Goal: Task Accomplishment & Management: Manage account settings

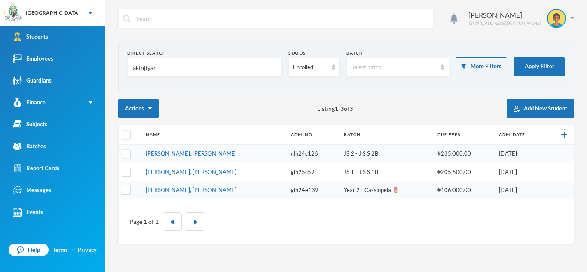
click at [163, 69] on input "akinjiyan" at bounding box center [204, 67] width 145 height 19
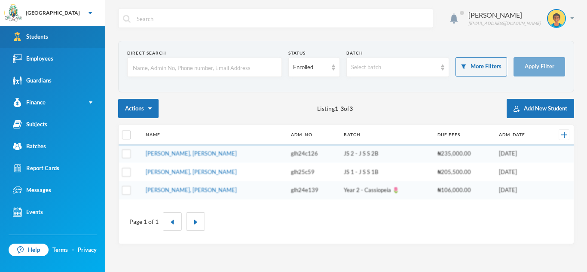
click at [92, 38] on link "Students" at bounding box center [52, 37] width 105 height 22
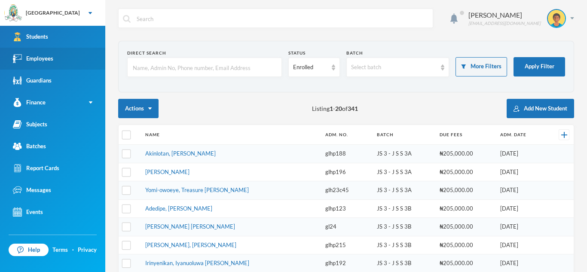
click at [73, 58] on link "Employees" at bounding box center [52, 59] width 105 height 22
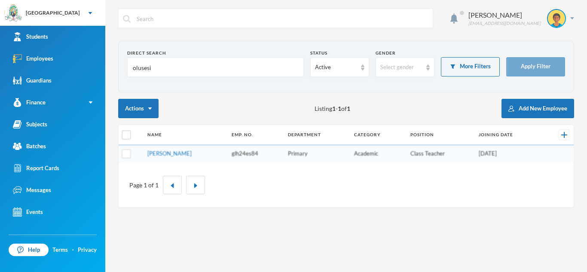
click at [162, 71] on input "olusesi" at bounding box center [215, 67] width 167 height 19
type input "o"
click at [154, 63] on input "text" at bounding box center [215, 67] width 167 height 19
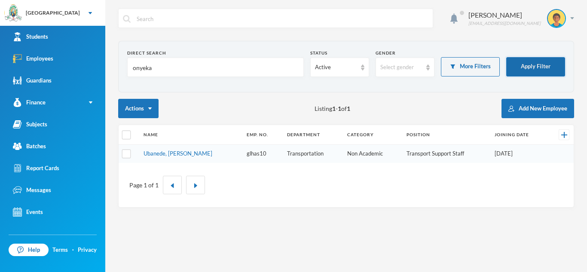
type input "onyeka"
click at [524, 64] on button "Apply Filter" at bounding box center [535, 66] width 59 height 19
click at [175, 155] on link "Ubanede, [PERSON_NAME]" at bounding box center [177, 153] width 69 height 7
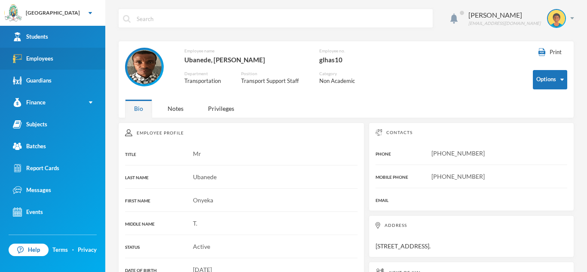
click at [72, 52] on link "Employees" at bounding box center [52, 59] width 105 height 22
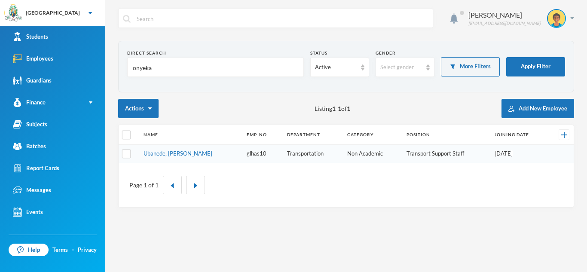
click at [154, 70] on input "onyeka" at bounding box center [215, 67] width 167 height 19
type input "o"
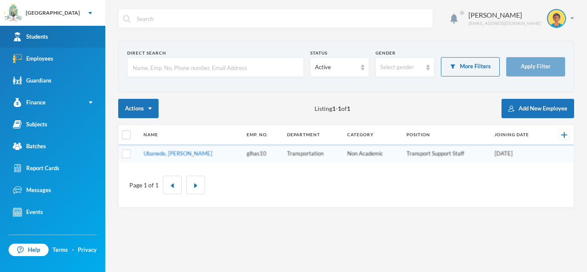
click at [87, 31] on link "Students" at bounding box center [52, 37] width 105 height 22
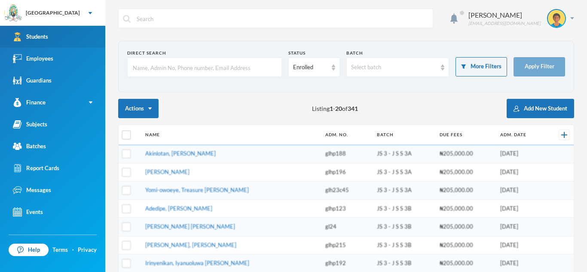
click at [85, 36] on link "Students" at bounding box center [52, 37] width 105 height 22
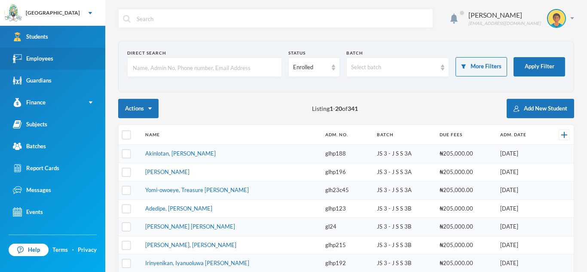
click at [67, 58] on link "Employees" at bounding box center [52, 59] width 105 height 22
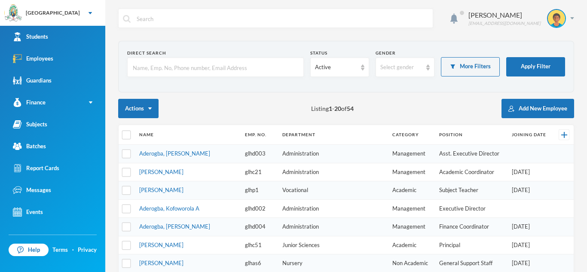
click at [141, 71] on input "text" at bounding box center [215, 67] width 167 height 19
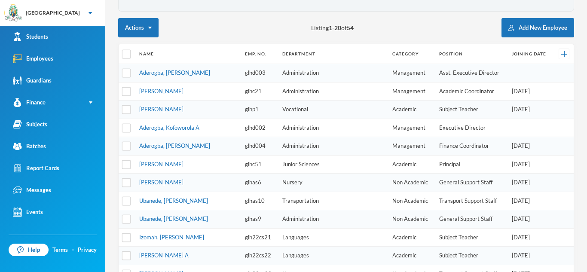
scroll to position [82, 0]
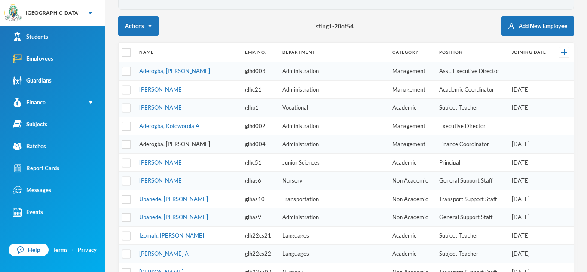
click at [173, 144] on link "Aderogba, [PERSON_NAME]" at bounding box center [174, 143] width 71 height 7
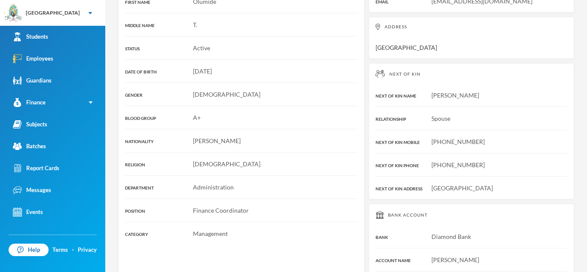
scroll to position [214, 0]
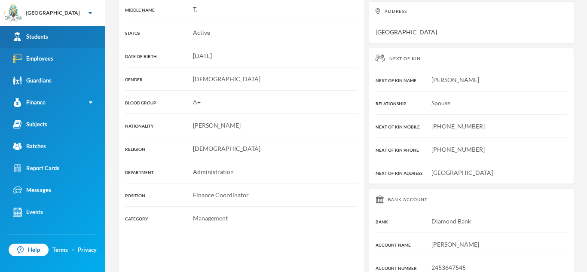
click at [58, 33] on link "Students" at bounding box center [52, 37] width 105 height 22
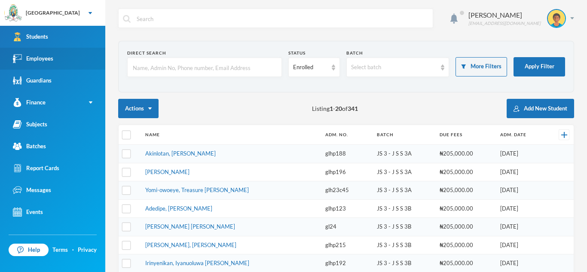
click at [82, 58] on link "Employees" at bounding box center [52, 59] width 105 height 22
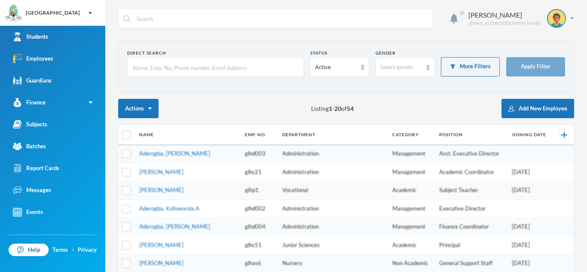
click at [146, 69] on input "text" at bounding box center [215, 67] width 167 height 19
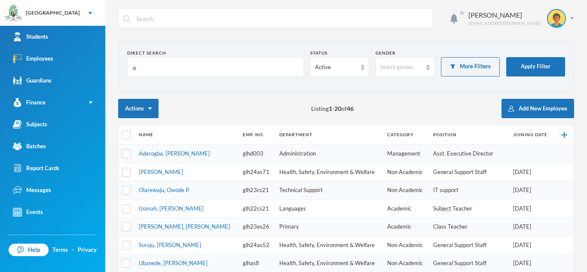
type input "om"
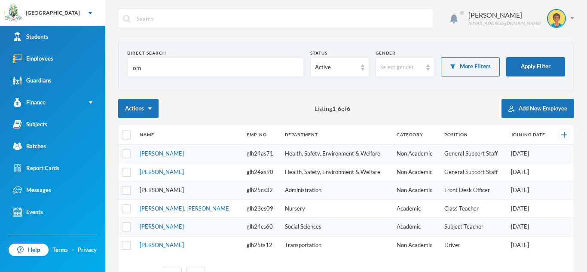
click at [170, 187] on link "[PERSON_NAME]" at bounding box center [162, 189] width 44 height 7
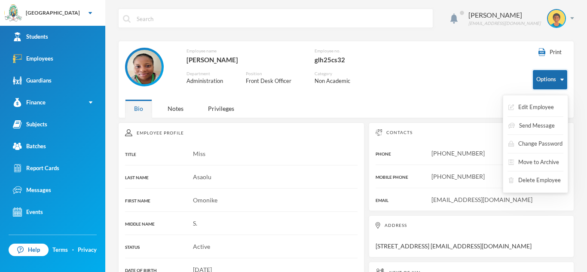
click at [559, 75] on button "Options" at bounding box center [550, 79] width 34 height 19
click at [547, 104] on button "Edit Employee" at bounding box center [530, 107] width 47 height 15
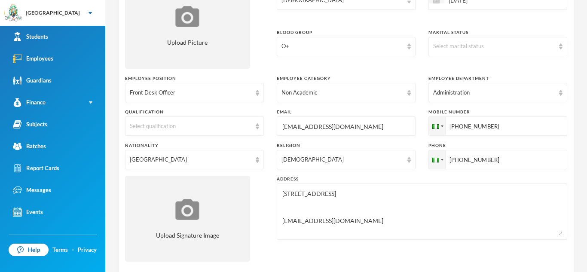
scroll to position [156, 0]
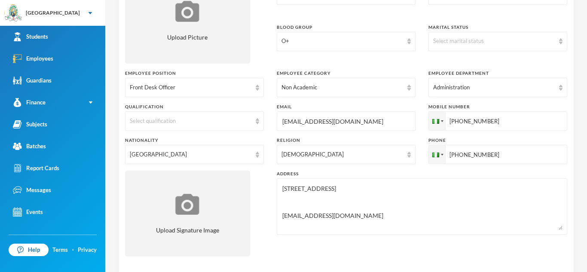
click at [327, 190] on textarea "[STREET_ADDRESS] [EMAIL_ADDRESS][DOMAIN_NAME]" at bounding box center [421, 206] width 281 height 47
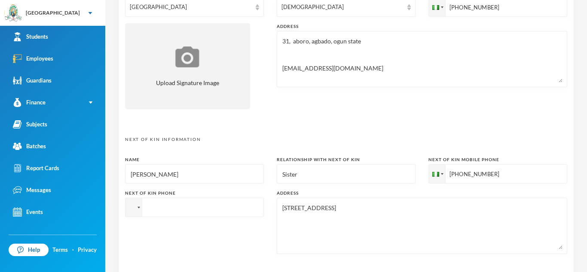
scroll to position [304, 0]
type textarea "31, aboro, agbado, ogun state [EMAIL_ADDRESS][DOMAIN_NAME]"
click at [506, 175] on input "[PHONE_NUMBER]" at bounding box center [497, 173] width 139 height 19
click at [469, 174] on input "[PHONE_NUMBER]" at bounding box center [497, 173] width 139 height 19
type input "[PHONE_NUMBER]"
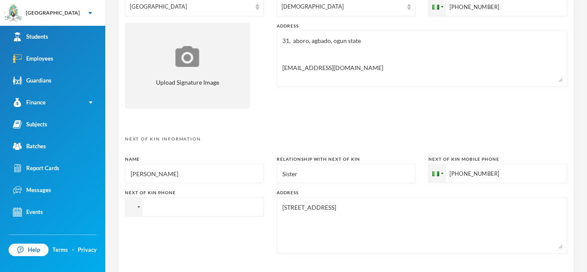
click at [327, 209] on textarea "[STREET_ADDRESS]" at bounding box center [421, 225] width 281 height 47
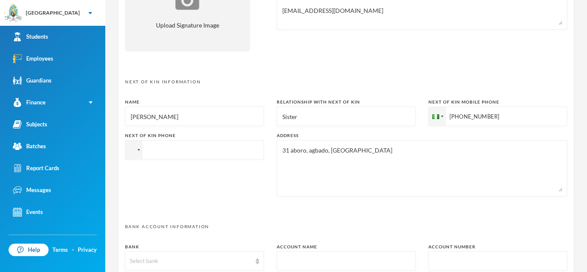
scroll to position [448, 0]
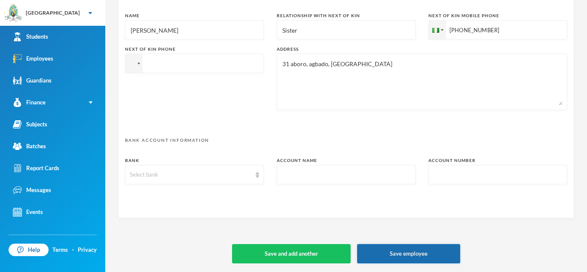
type textarea "31 aboro, agbado, [GEOGRAPHIC_DATA]"
click at [428, 248] on button "Save employee" at bounding box center [408, 253] width 103 height 19
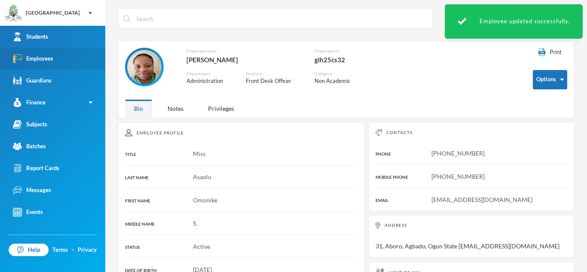
click at [58, 59] on link "Employees" at bounding box center [52, 59] width 105 height 22
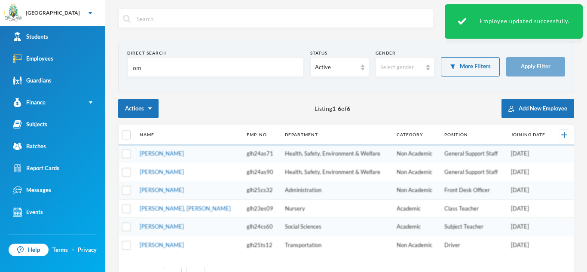
click at [162, 68] on input "om" at bounding box center [215, 67] width 167 height 19
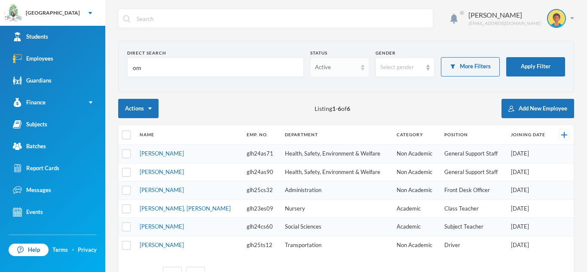
click at [364, 67] on div "Active" at bounding box center [339, 67] width 59 height 19
click at [352, 98] on span "Left Institution" at bounding box center [335, 100] width 40 height 7
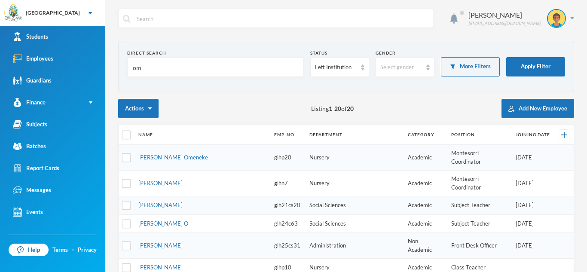
click at [151, 72] on input "om" at bounding box center [215, 67] width 167 height 19
type input "o"
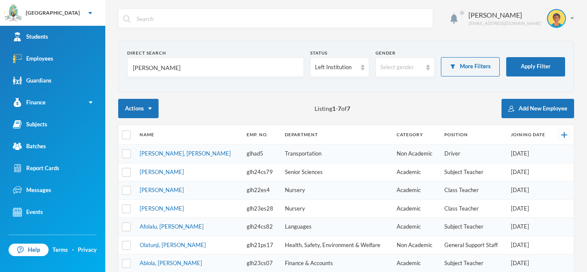
click at [164, 65] on input "[PERSON_NAME]" at bounding box center [215, 67] width 167 height 19
type input "a"
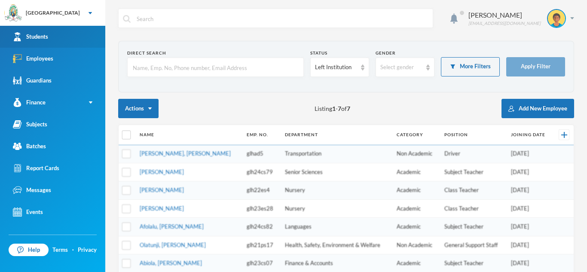
click at [54, 40] on link "Students" at bounding box center [52, 37] width 105 height 22
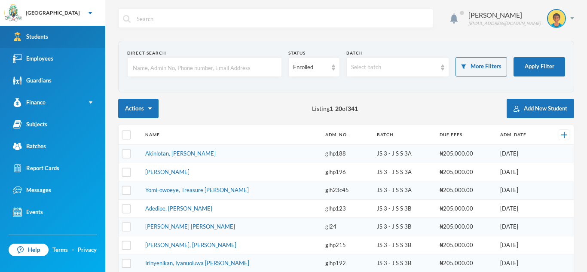
click at [54, 40] on link "Students" at bounding box center [52, 37] width 105 height 22
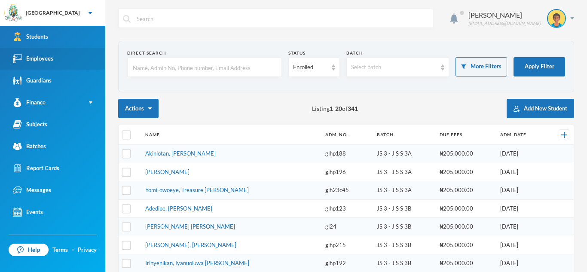
click at [92, 61] on link "Employees" at bounding box center [52, 59] width 105 height 22
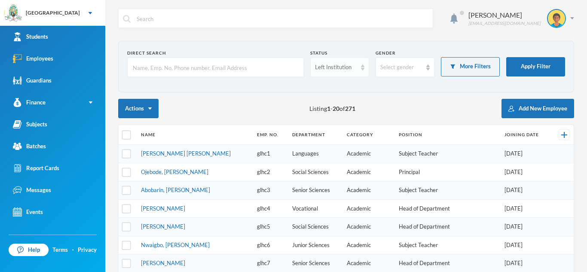
click at [359, 62] on div "Left Institution" at bounding box center [339, 67] width 59 height 19
click at [352, 85] on li "Active" at bounding box center [339, 87] width 59 height 14
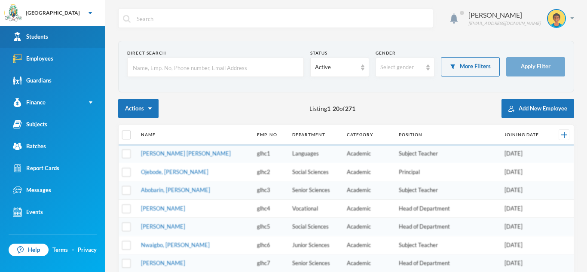
click at [95, 39] on link "Students" at bounding box center [52, 37] width 105 height 22
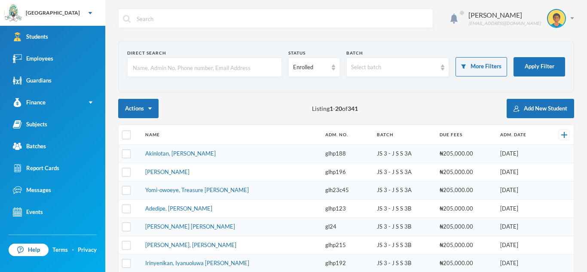
click at [144, 68] on input "text" at bounding box center [204, 67] width 145 height 19
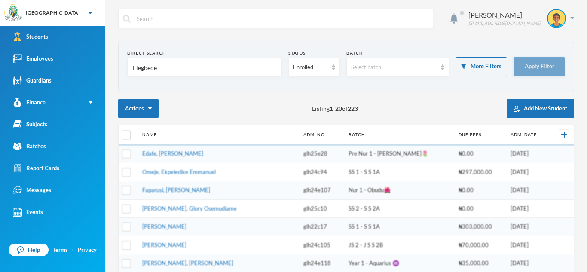
type input "Elegbede"
click at [524, 73] on button "Apply Filter" at bounding box center [539, 66] width 52 height 19
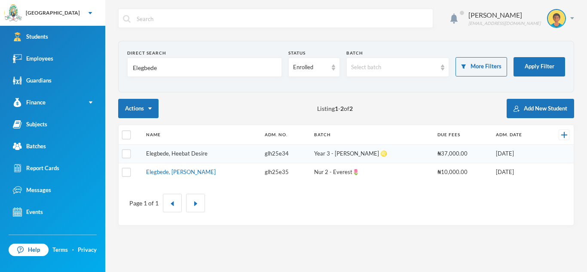
click at [181, 154] on link "Elegbede, Heebat Desire" at bounding box center [176, 153] width 61 height 7
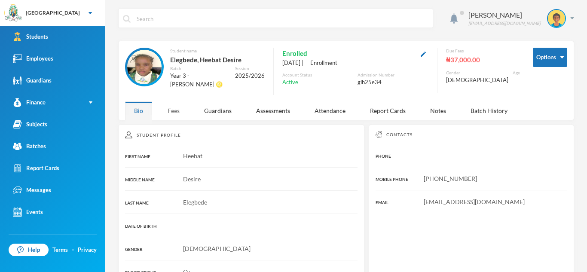
click at [175, 113] on div "Fees" at bounding box center [174, 110] width 30 height 18
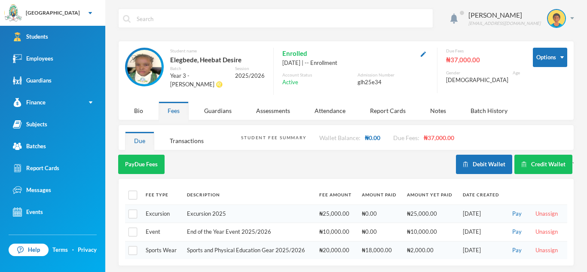
click at [142, 63] on img at bounding box center [144, 67] width 34 height 34
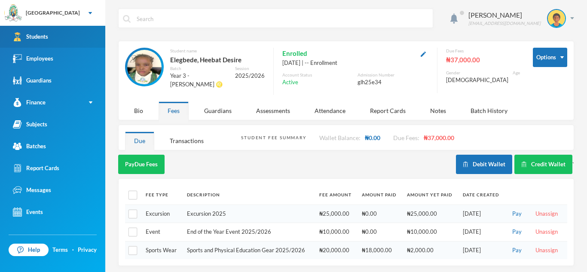
click at [73, 30] on link "Students" at bounding box center [52, 37] width 105 height 22
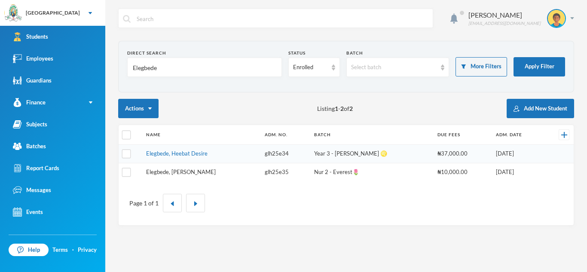
click at [173, 175] on link "Elegbede, [PERSON_NAME]" at bounding box center [181, 171] width 70 height 7
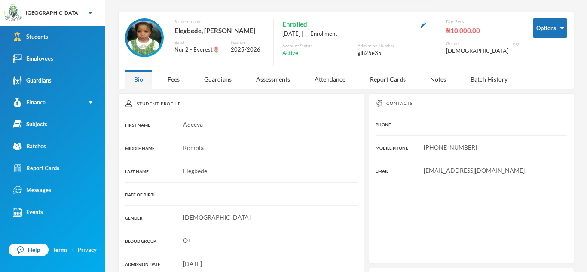
scroll to position [28, 0]
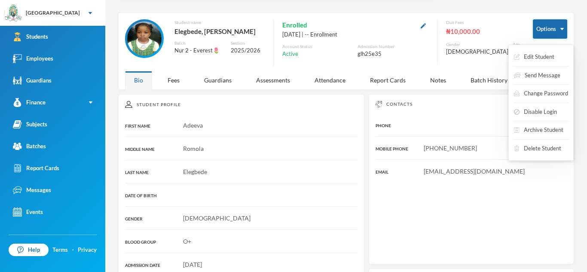
click at [559, 25] on button "Options" at bounding box center [550, 28] width 34 height 19
click at [549, 61] on button "Edit Student" at bounding box center [534, 56] width 42 height 15
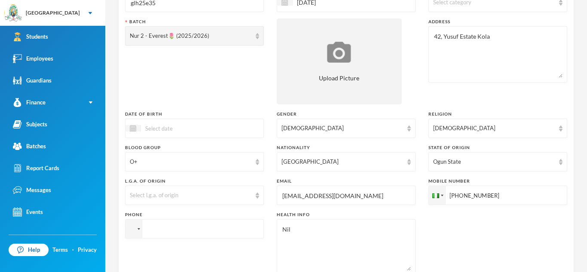
scroll to position [200, 0]
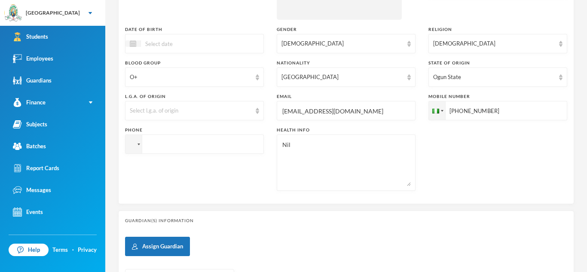
click at [341, 113] on input "[EMAIL_ADDRESS][DOMAIN_NAME]" at bounding box center [345, 110] width 129 height 19
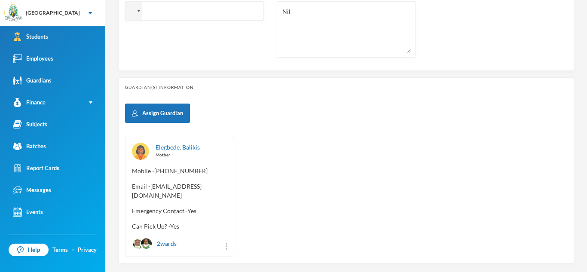
scroll to position [369, 0]
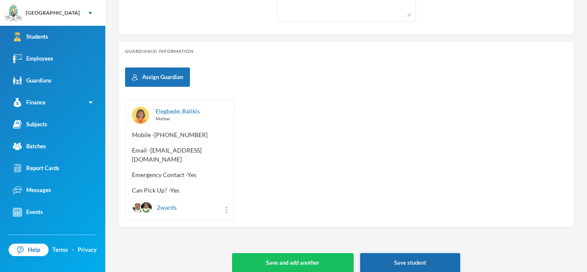
type input "[EMAIL_ADDRESS][DOMAIN_NAME]"
click at [427, 253] on button "Save student" at bounding box center [410, 262] width 100 height 19
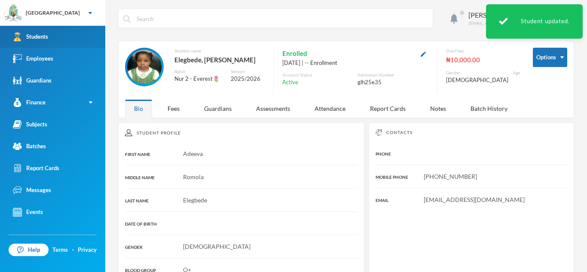
click at [88, 40] on link "Students" at bounding box center [52, 37] width 105 height 22
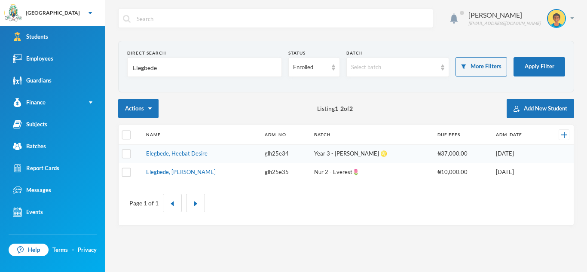
click at [193, 159] on td "Elegbede, Heebat Desire" at bounding box center [201, 154] width 118 height 18
click at [189, 154] on link "Elegbede, Heebat Desire" at bounding box center [176, 153] width 61 height 7
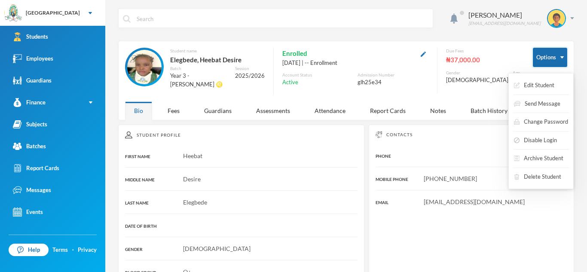
click at [563, 59] on button "Options" at bounding box center [550, 57] width 34 height 19
click at [548, 86] on button "Edit Student" at bounding box center [534, 85] width 42 height 15
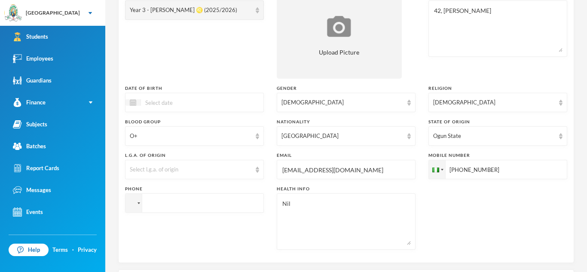
scroll to position [156, 0]
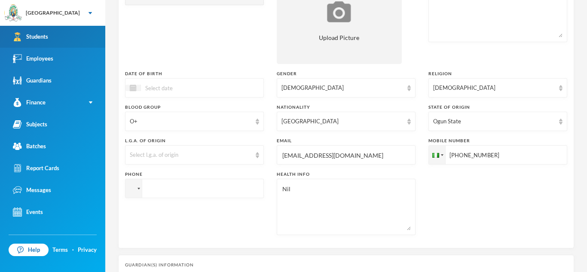
click at [38, 36] on div "Students" at bounding box center [30, 36] width 35 height 9
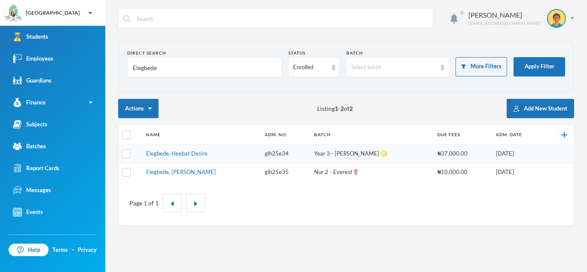
click at [156, 63] on input "Elegbede" at bounding box center [204, 67] width 145 height 19
click at [159, 67] on input "Elegbede" at bounding box center [204, 67] width 145 height 19
type input "E"
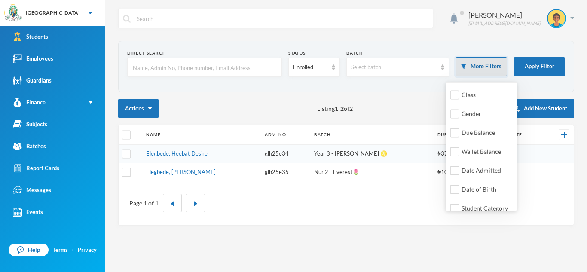
click at [479, 65] on button "More Filters" at bounding box center [481, 66] width 52 height 19
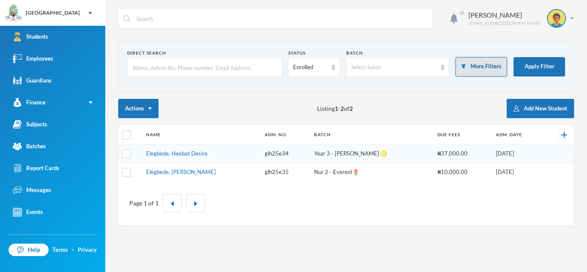
click at [497, 65] on button "More Filters" at bounding box center [481, 66] width 52 height 19
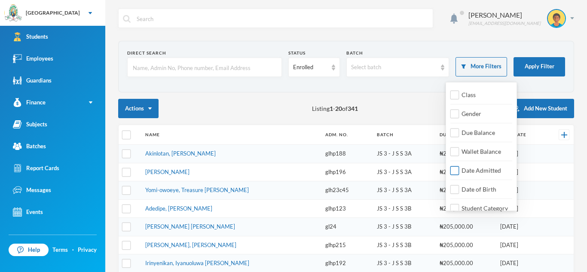
click at [466, 174] on label "Date Admitted" at bounding box center [477, 170] width 53 height 9
click at [459, 174] on input "Date Admitted" at bounding box center [454, 170] width 9 height 9
checkbox input "true"
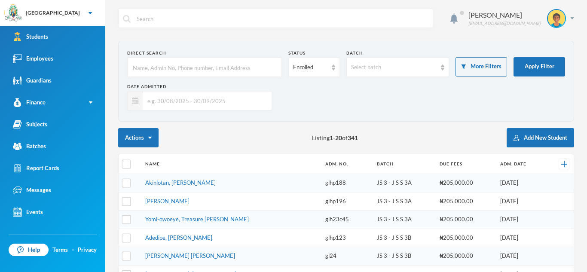
click at [235, 100] on input "text" at bounding box center [205, 100] width 124 height 19
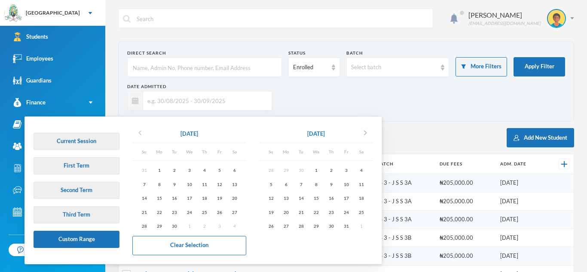
click at [137, 134] on icon "chevron_left" at bounding box center [140, 133] width 10 height 10
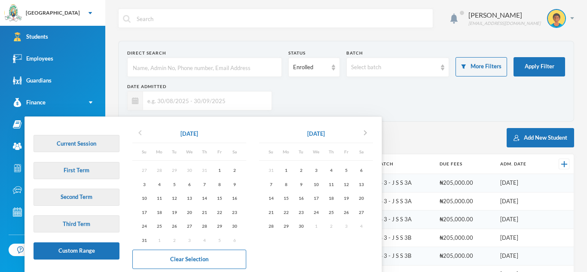
click at [137, 134] on icon "chevron_left" at bounding box center [140, 133] width 10 height 10
click at [169, 167] on div "1" at bounding box center [174, 170] width 15 height 11
click at [370, 131] on icon "chevron_right" at bounding box center [365, 133] width 10 height 10
click at [302, 223] on div "30" at bounding box center [300, 226] width 15 height 11
type input "[DATE] - [DATE]"
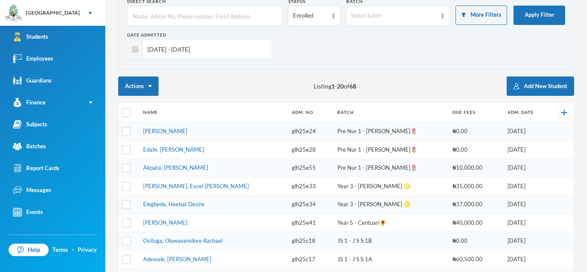
scroll to position [55, 0]
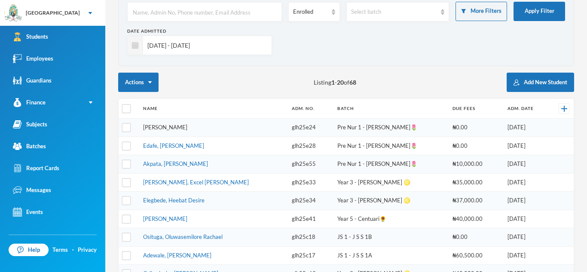
click at [182, 130] on link "[PERSON_NAME]" at bounding box center [165, 127] width 44 height 7
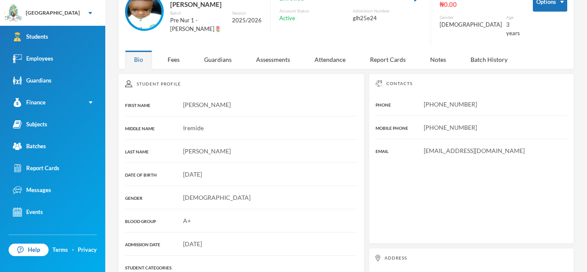
scroll to position [55, 0]
click at [70, 58] on link "Employees" at bounding box center [52, 59] width 105 height 22
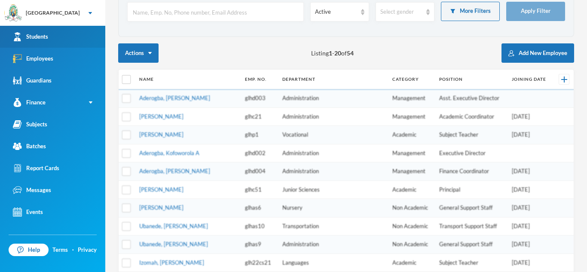
click at [67, 43] on link "Students" at bounding box center [52, 37] width 105 height 22
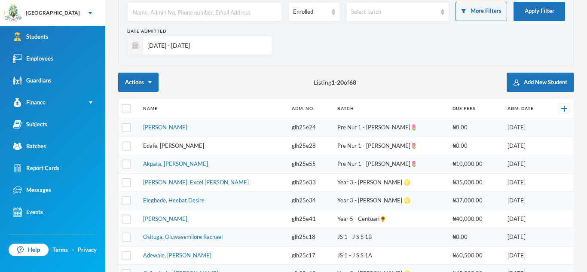
click at [172, 142] on link "Edafe, [PERSON_NAME]" at bounding box center [173, 145] width 61 height 7
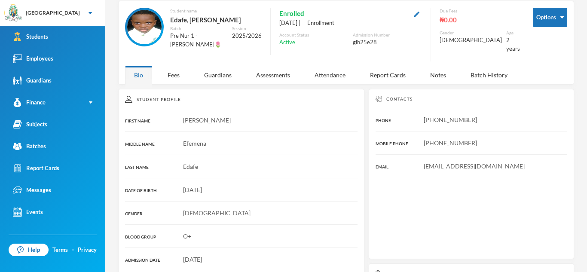
scroll to position [55, 0]
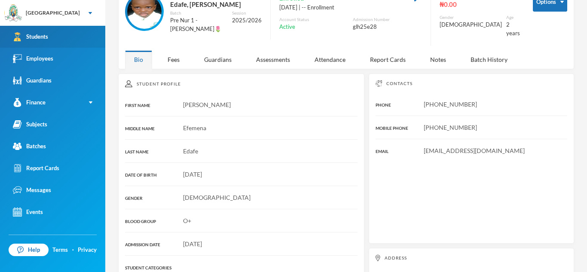
click at [71, 34] on link "Students" at bounding box center [52, 37] width 105 height 22
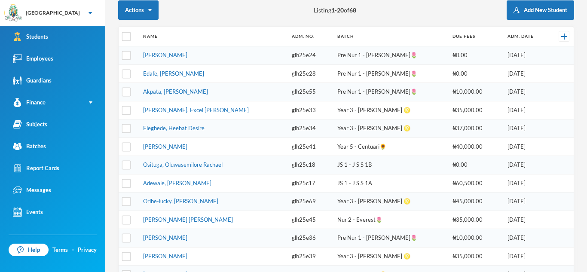
scroll to position [128, 0]
click at [190, 89] on link "Akpata, [PERSON_NAME]" at bounding box center [175, 90] width 65 height 7
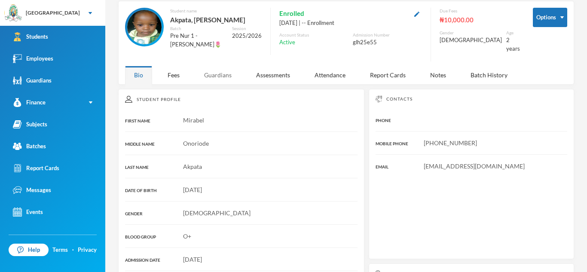
scroll to position [128, 0]
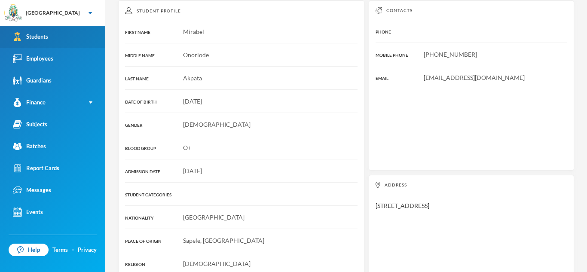
click at [87, 35] on link "Students" at bounding box center [52, 37] width 105 height 22
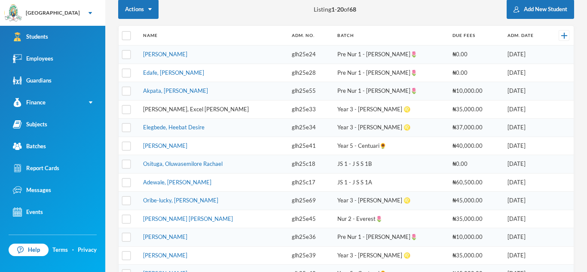
click at [160, 111] on link "[PERSON_NAME], Excel [PERSON_NAME]" at bounding box center [196, 109] width 106 height 7
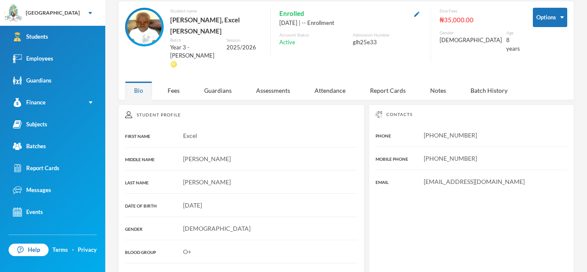
scroll to position [128, 0]
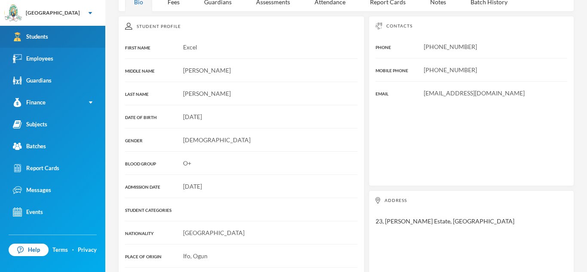
click at [80, 40] on link "Students" at bounding box center [52, 37] width 105 height 22
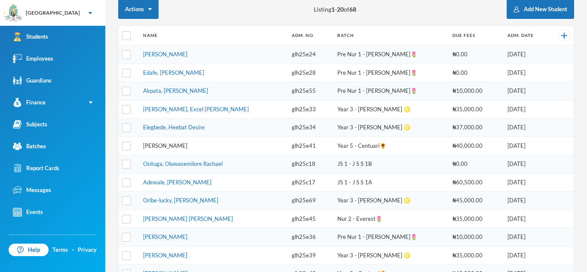
click at [186, 146] on link "[PERSON_NAME]" at bounding box center [165, 145] width 44 height 7
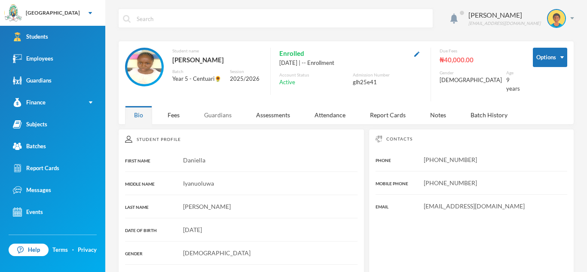
click at [222, 106] on div "Guardians" at bounding box center [218, 115] width 46 height 18
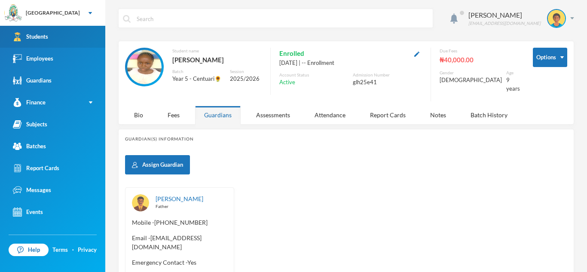
click at [76, 37] on link "Students" at bounding box center [52, 37] width 105 height 22
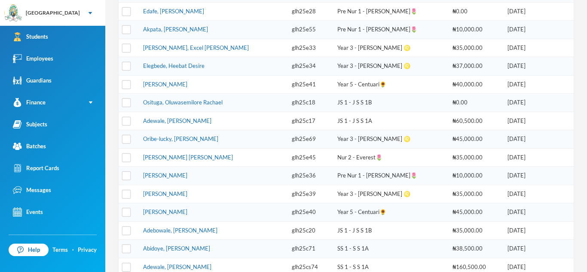
scroll to position [192, 0]
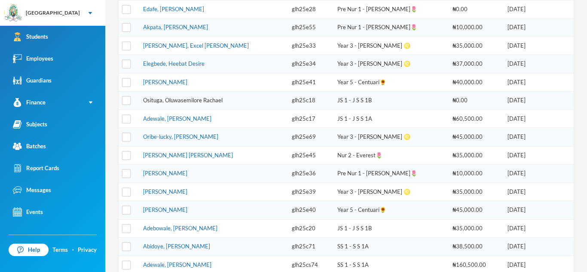
click at [193, 98] on link "Osituga, Oluwasemilore Rachael" at bounding box center [182, 100] width 79 height 7
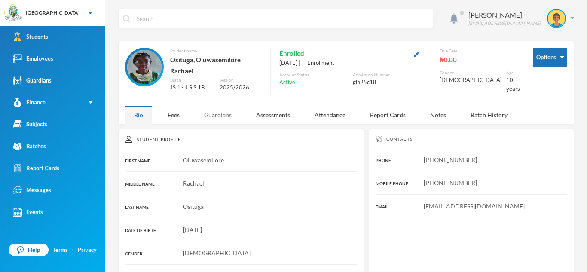
click at [219, 107] on div "Guardians" at bounding box center [218, 115] width 46 height 18
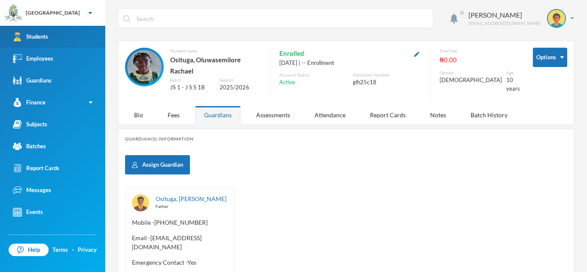
click at [96, 40] on link "Students" at bounding box center [52, 37] width 105 height 22
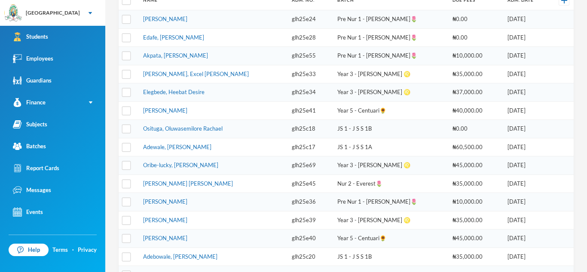
scroll to position [166, 0]
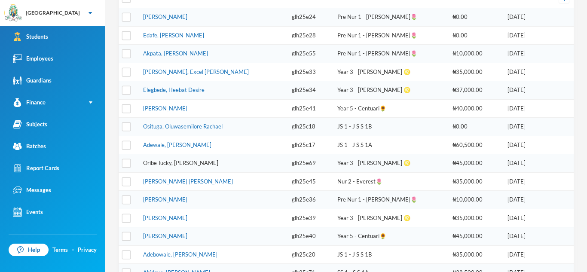
click at [165, 162] on link "Oribe-lucky, [PERSON_NAME]" at bounding box center [180, 162] width 75 height 7
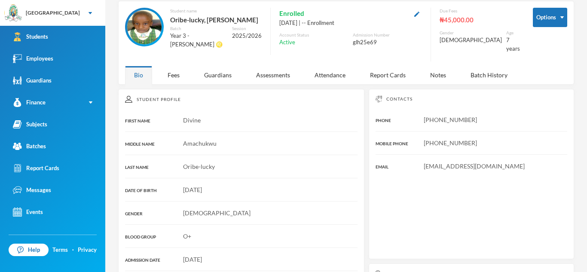
scroll to position [157, 0]
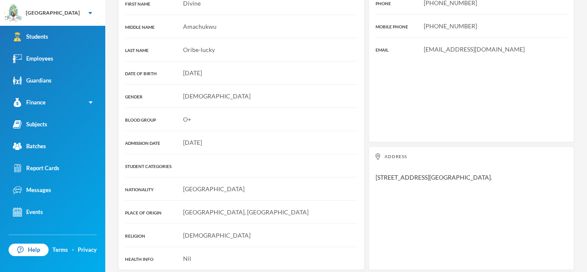
click at [213, 161] on div "STUDENT CATEGORIES" at bounding box center [241, 165] width 232 height 9
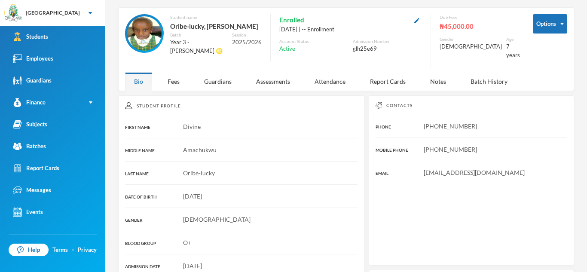
scroll to position [0, 0]
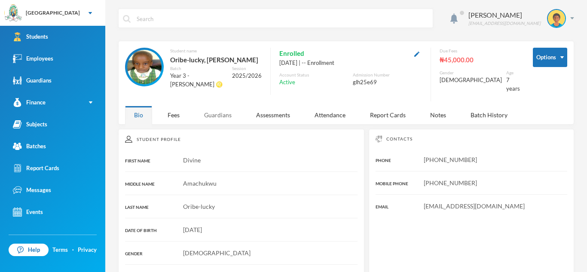
click at [214, 107] on div "Guardians" at bounding box center [218, 115] width 46 height 18
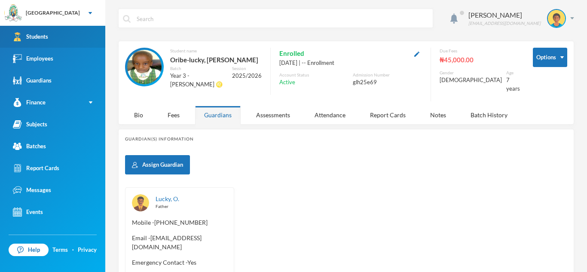
click at [61, 34] on link "Students" at bounding box center [52, 37] width 105 height 22
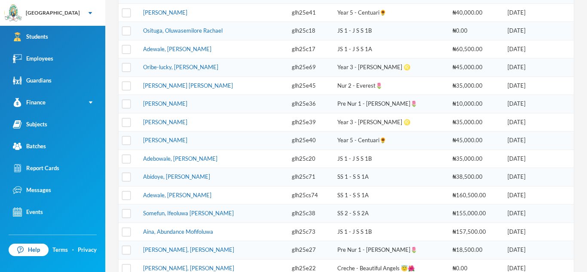
scroll to position [262, 0]
click at [187, 104] on link "[PERSON_NAME]" at bounding box center [165, 102] width 44 height 7
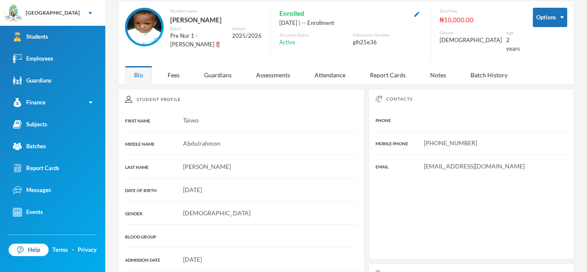
scroll to position [156, 0]
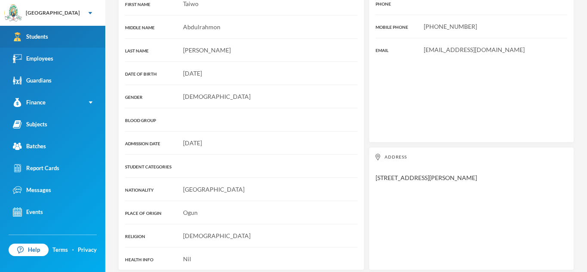
click at [37, 37] on div "Students" at bounding box center [30, 36] width 35 height 9
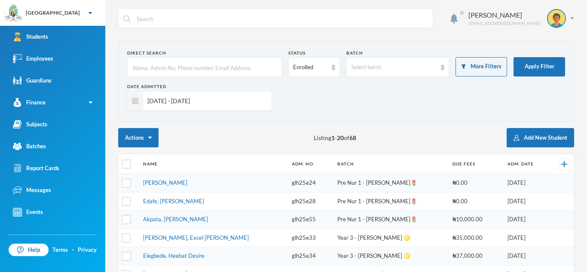
click at [177, 64] on input "text" at bounding box center [204, 67] width 145 height 19
type input "olalere"
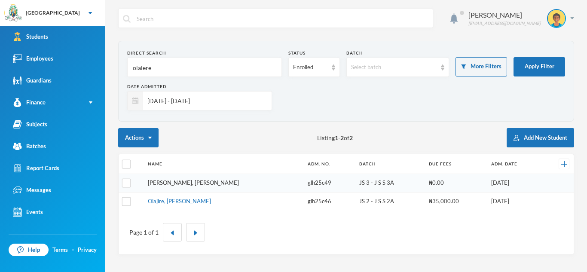
click at [167, 180] on link "[PERSON_NAME], [PERSON_NAME]" at bounding box center [193, 182] width 91 height 7
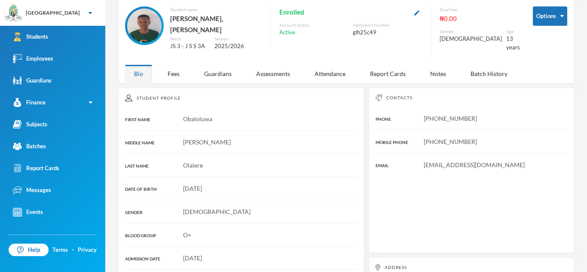
scroll to position [38, 0]
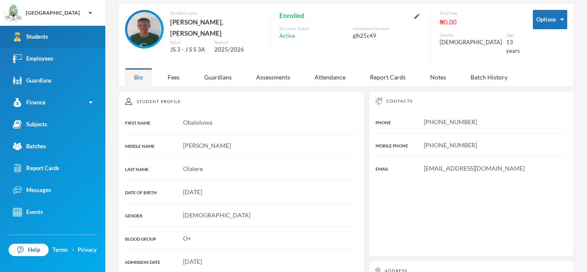
click at [61, 27] on link "Students" at bounding box center [52, 37] width 105 height 22
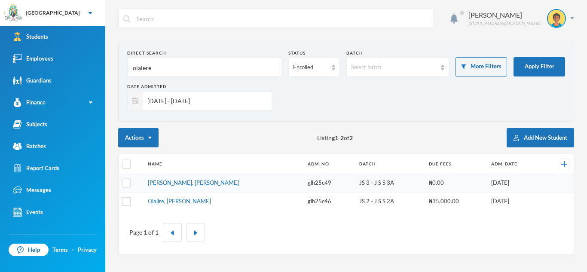
click at [160, 28] on input "text" at bounding box center [282, 18] width 293 height 19
click at [152, 71] on input "olalere" at bounding box center [204, 67] width 145 height 19
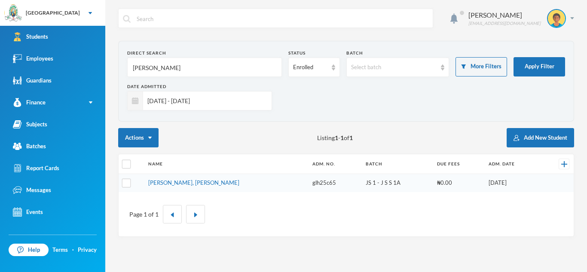
type input "[PERSON_NAME]"
click at [229, 99] on input "[DATE] - [DATE]" at bounding box center [205, 100] width 124 height 19
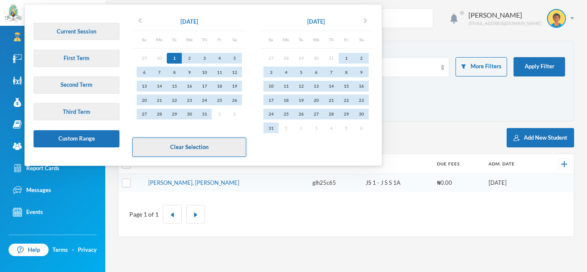
click at [191, 149] on button "Clear Selection" at bounding box center [189, 146] width 114 height 19
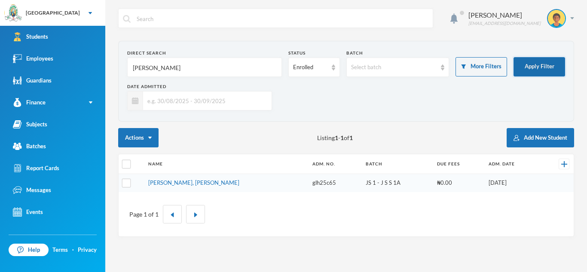
click at [525, 60] on button "Apply Filter" at bounding box center [539, 66] width 52 height 19
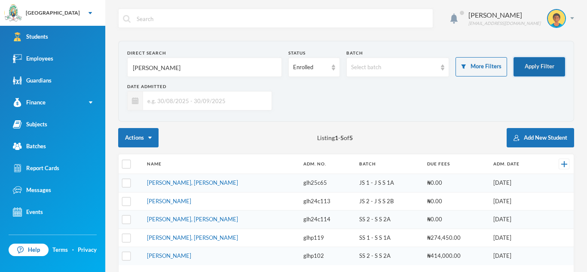
click at [513, 57] on button "Apply Filter" at bounding box center [539, 66] width 52 height 19
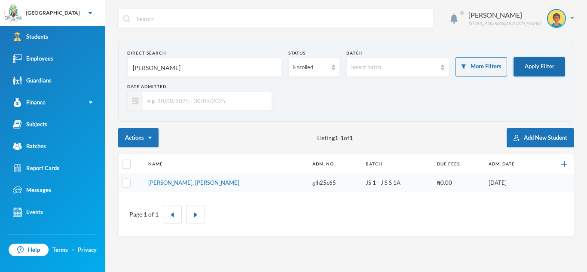
click at [513, 57] on button "Apply Filter" at bounding box center [539, 66] width 52 height 19
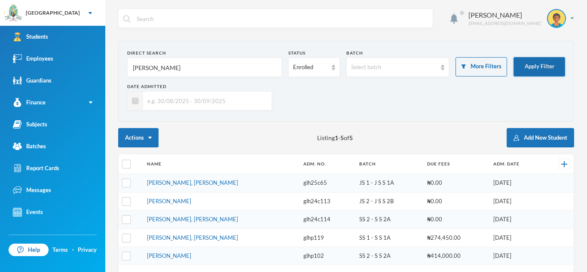
click at [556, 66] on button "Apply Filter" at bounding box center [539, 66] width 52 height 19
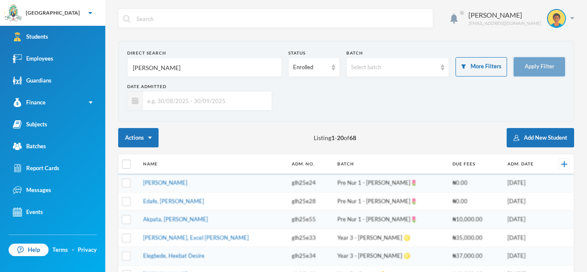
click at [513, 57] on button "Apply Filter" at bounding box center [539, 66] width 52 height 19
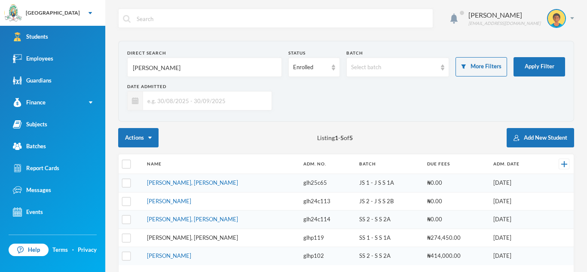
click at [190, 236] on link "[PERSON_NAME], [PERSON_NAME]" at bounding box center [192, 237] width 91 height 7
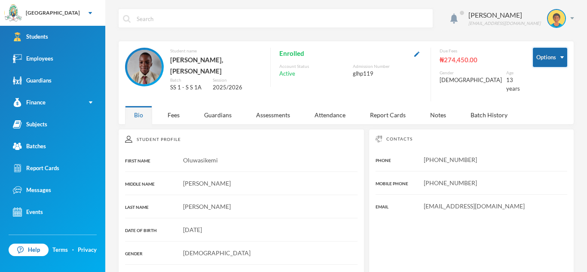
click at [558, 53] on button "Options" at bounding box center [550, 57] width 34 height 19
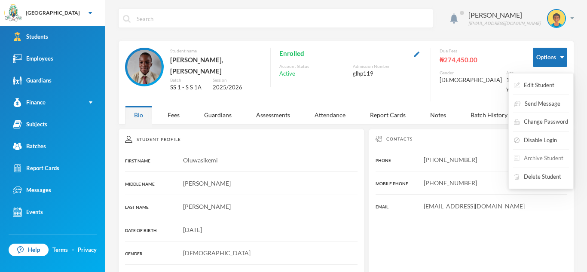
click at [544, 158] on button "Archive Student" at bounding box center [538, 158] width 51 height 15
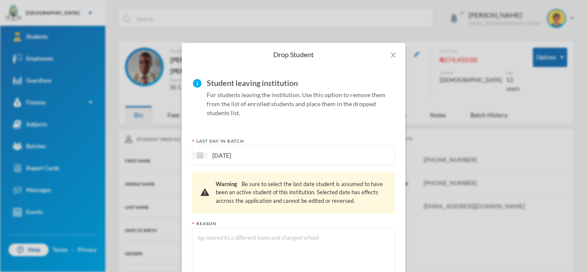
click at [268, 241] on textarea at bounding box center [293, 256] width 193 height 47
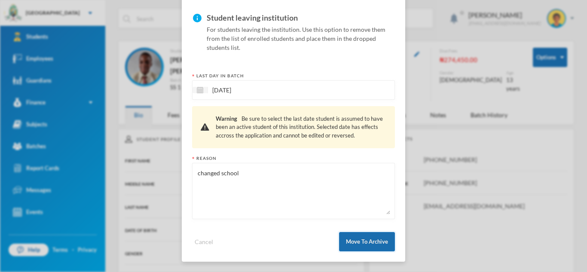
type textarea "changed school"
click at [370, 238] on button "Move To Archive" at bounding box center [367, 241] width 56 height 19
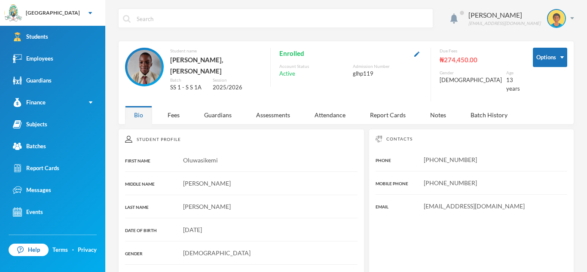
scroll to position [22, 0]
